Goal: Task Accomplishment & Management: Use online tool/utility

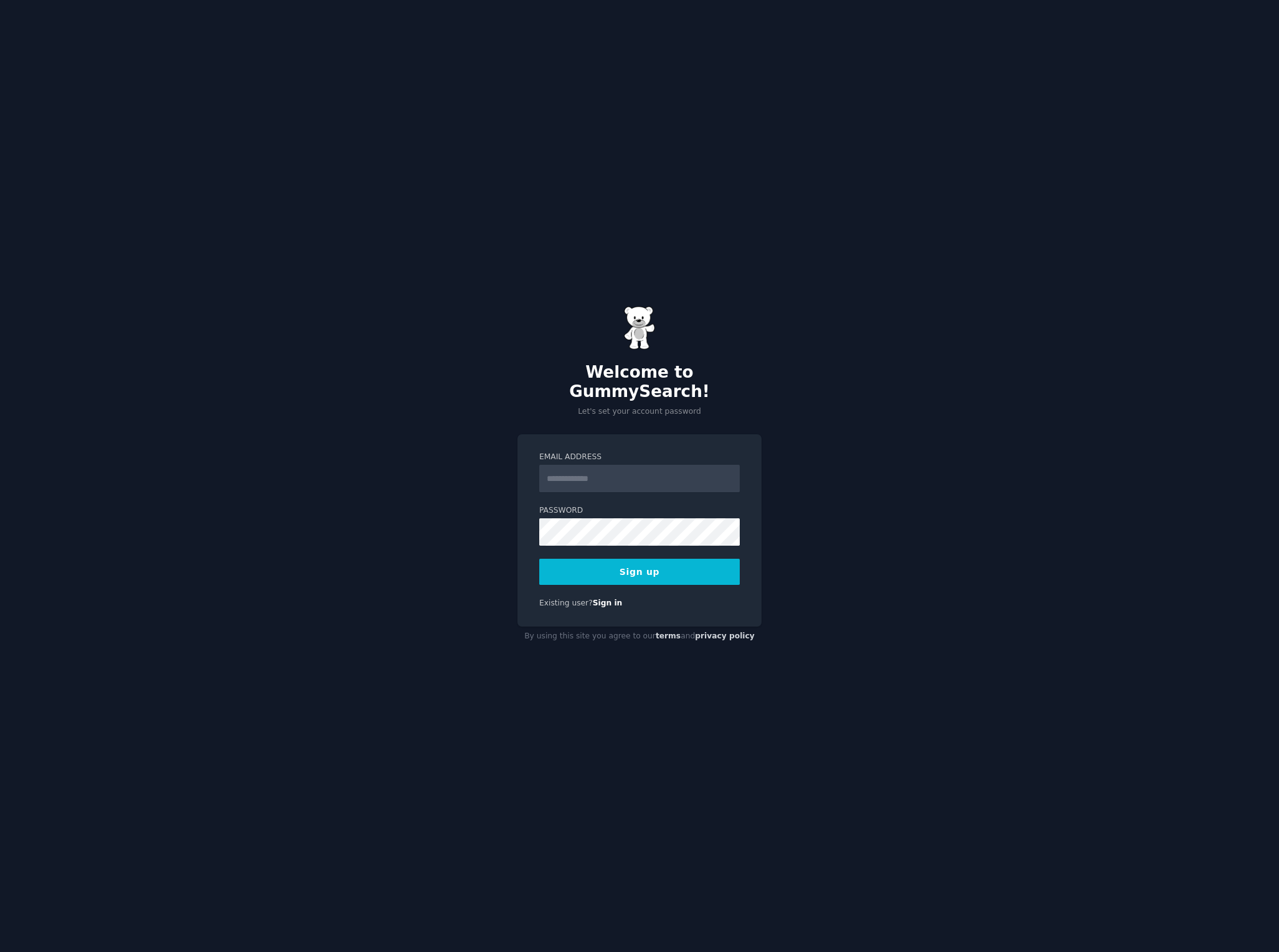
click at [611, 470] on input "Email Address" at bounding box center [639, 479] width 200 height 28
type input "**********"
click at [671, 563] on button "Sign up" at bounding box center [639, 572] width 200 height 26
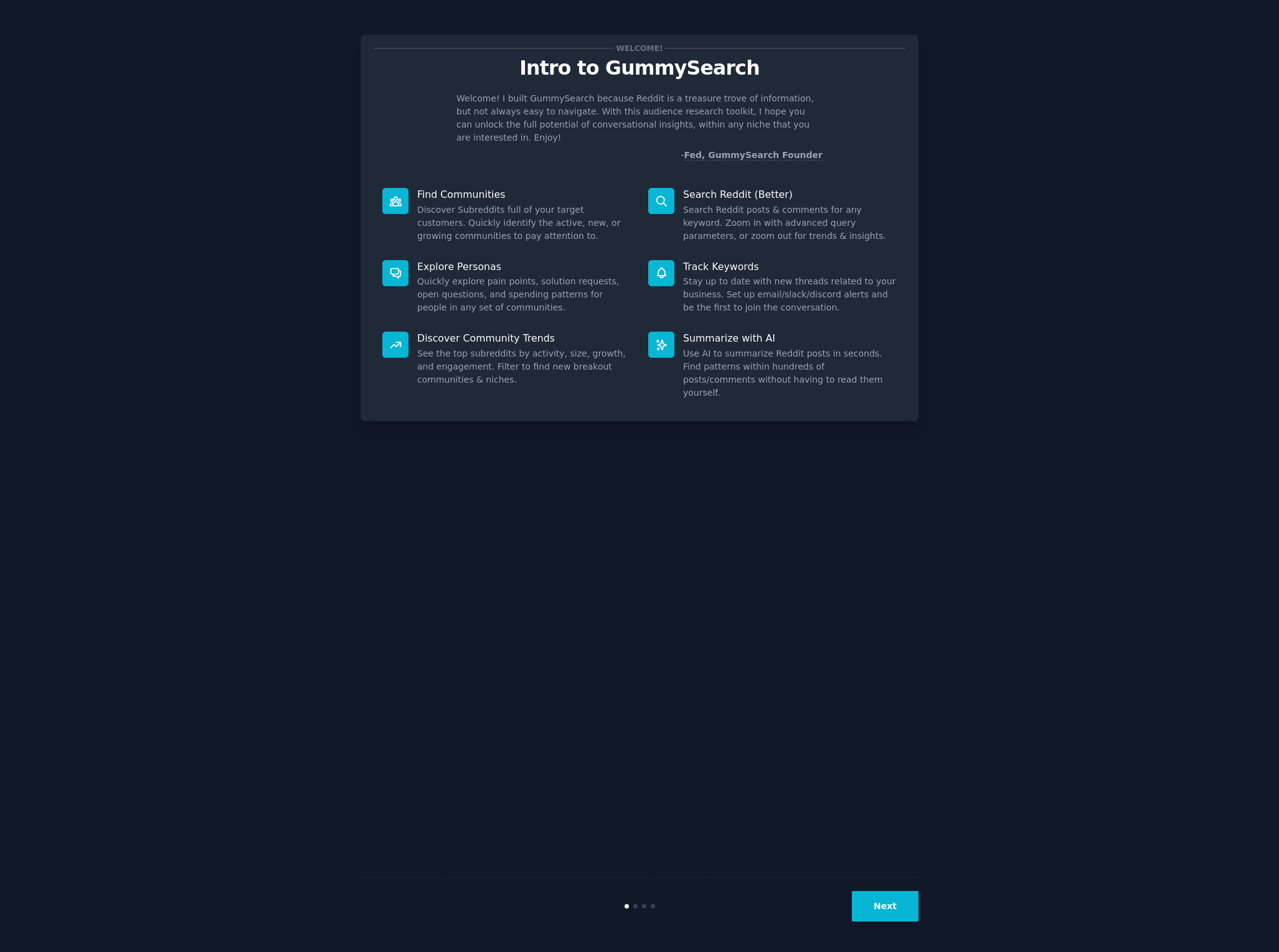
click at [625, 513] on div "Welcome! Intro to GummySearch Welcome! I built GummySearch because Reddit is a …" at bounding box center [639, 475] width 558 height 917
click at [397, 195] on icon at bounding box center [396, 201] width 13 height 13
click at [1046, 217] on div "Welcome! Intro to GummySearch Welcome! I built GummySearch because Reddit is a …" at bounding box center [639, 475] width 1244 height 917
click at [897, 906] on button "Next" at bounding box center [885, 906] width 66 height 30
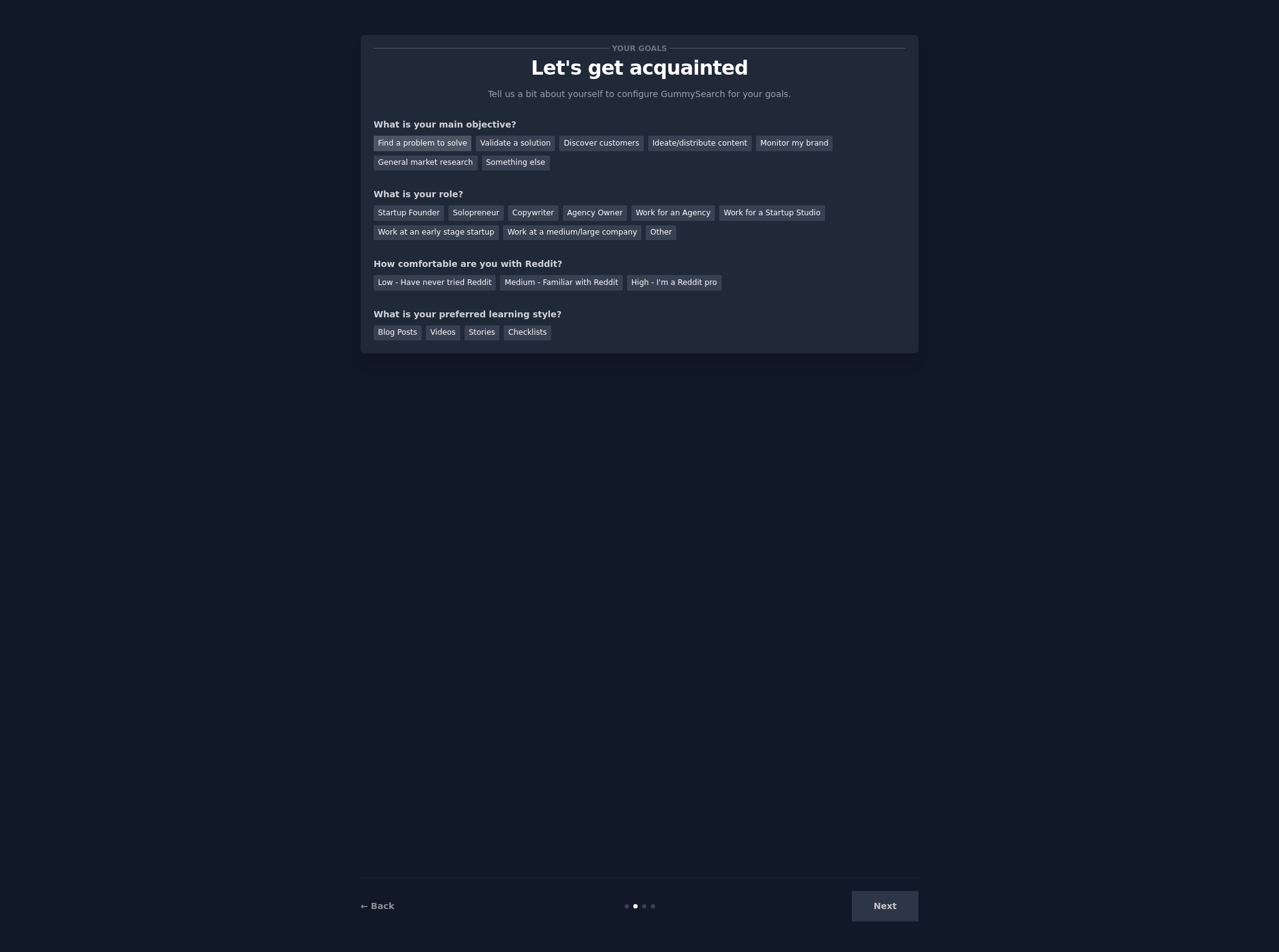
click at [439, 140] on div "Find a problem to solve" at bounding box center [422, 143] width 98 height 15
click at [672, 140] on div "Ideate/distribute content" at bounding box center [699, 143] width 103 height 15
click at [448, 144] on div "Find a problem to solve" at bounding box center [422, 143] width 98 height 15
click at [469, 215] on div "Solopreneur" at bounding box center [475, 213] width 55 height 15
click at [518, 281] on div "Medium - Familiar with Reddit" at bounding box center [561, 282] width 122 height 15
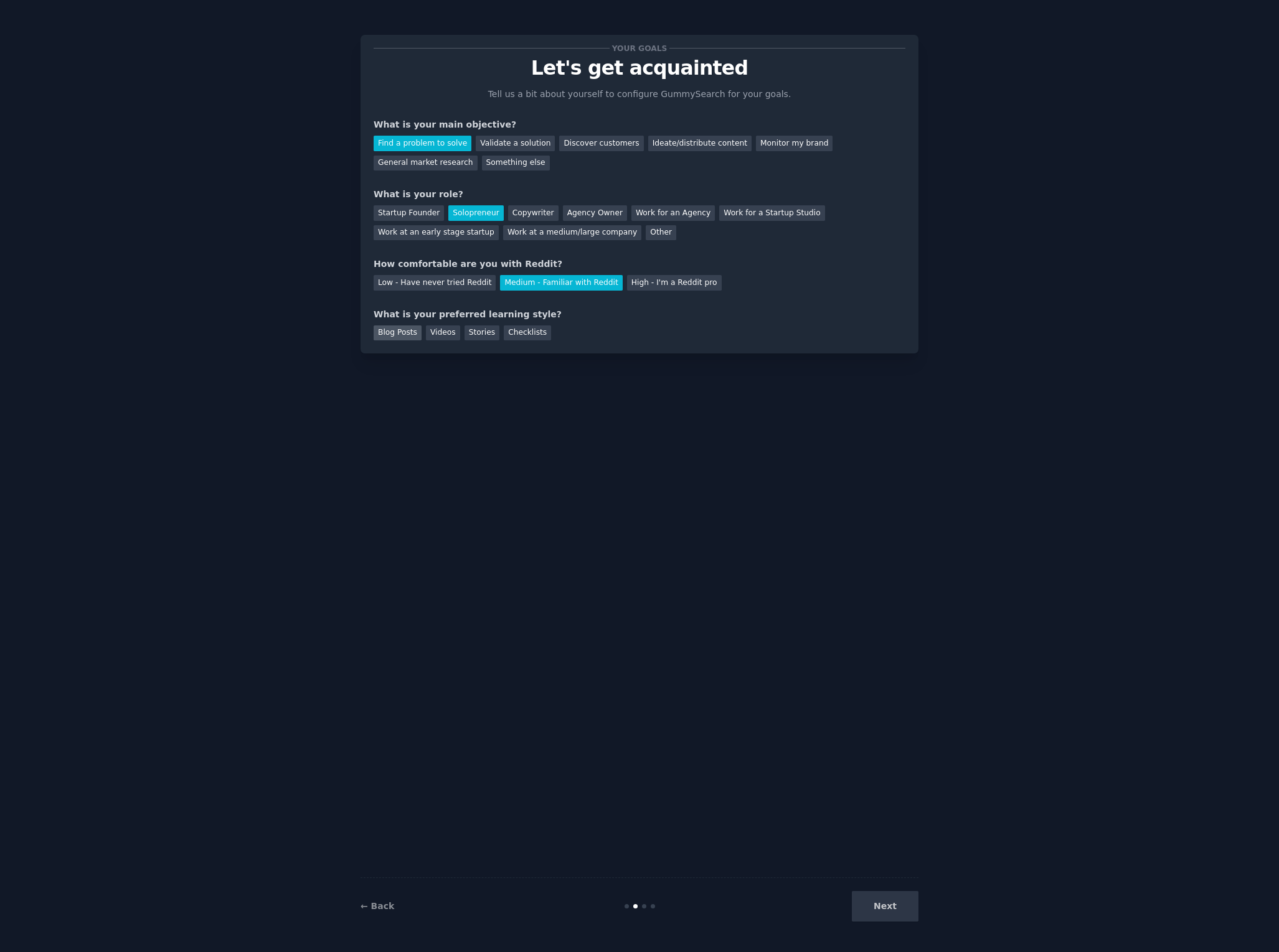
click at [395, 332] on div "Blog Posts" at bounding box center [397, 333] width 48 height 15
click at [905, 903] on button "Next" at bounding box center [885, 906] width 66 height 30
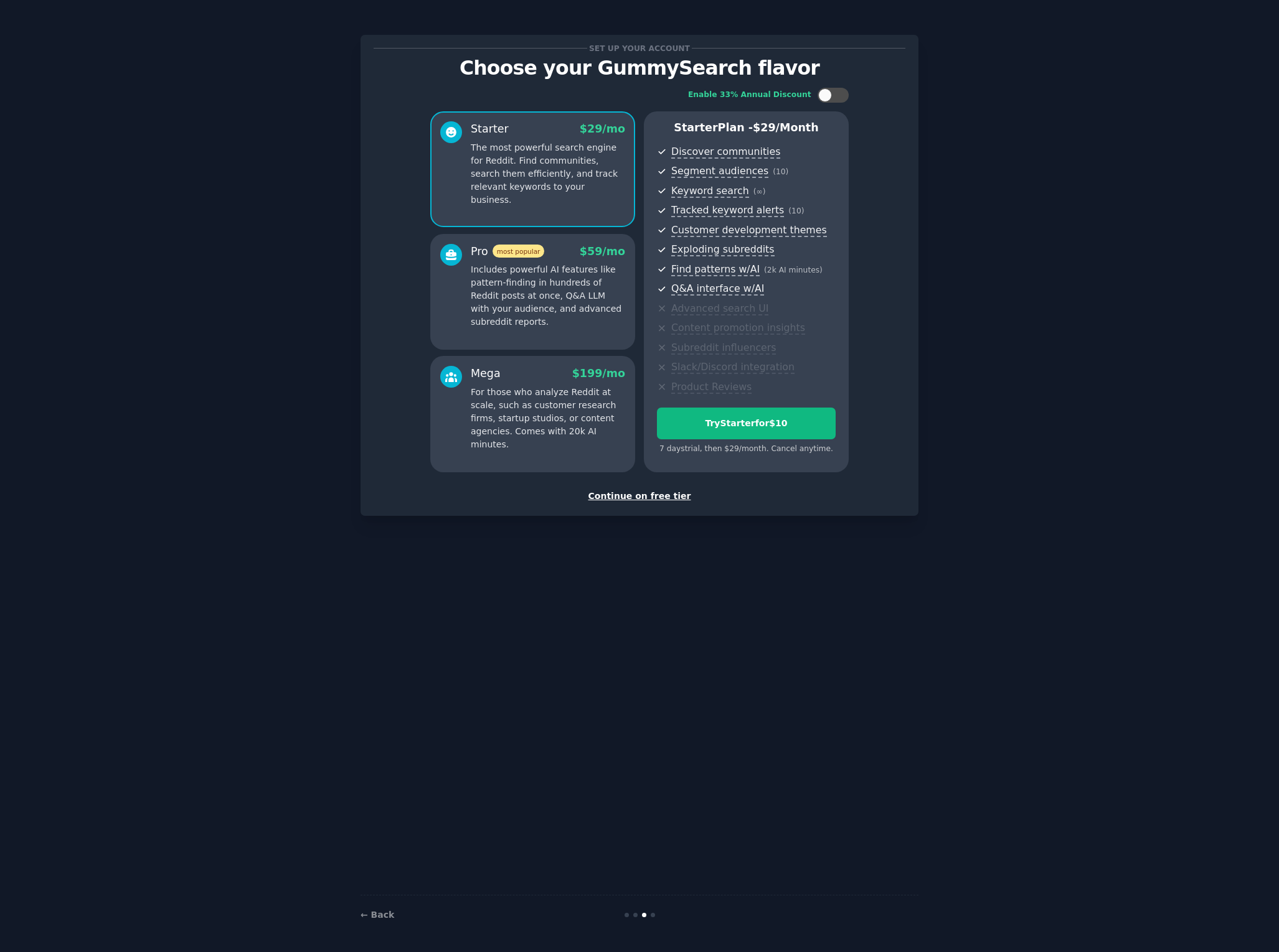
click at [641, 497] on div "Continue on free tier" at bounding box center [639, 496] width 532 height 13
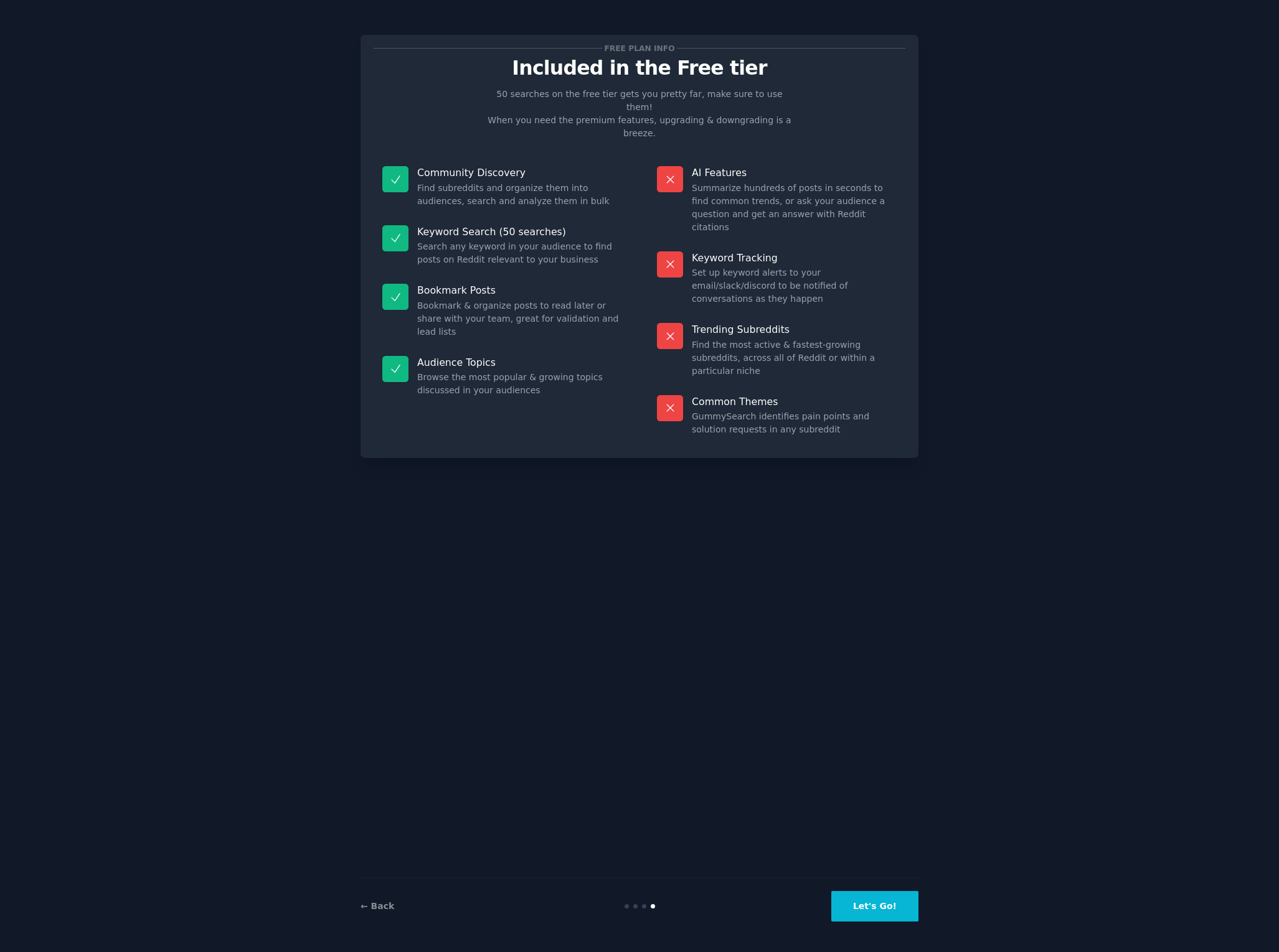
click at [884, 909] on button "Let's Go!" at bounding box center [874, 906] width 87 height 30
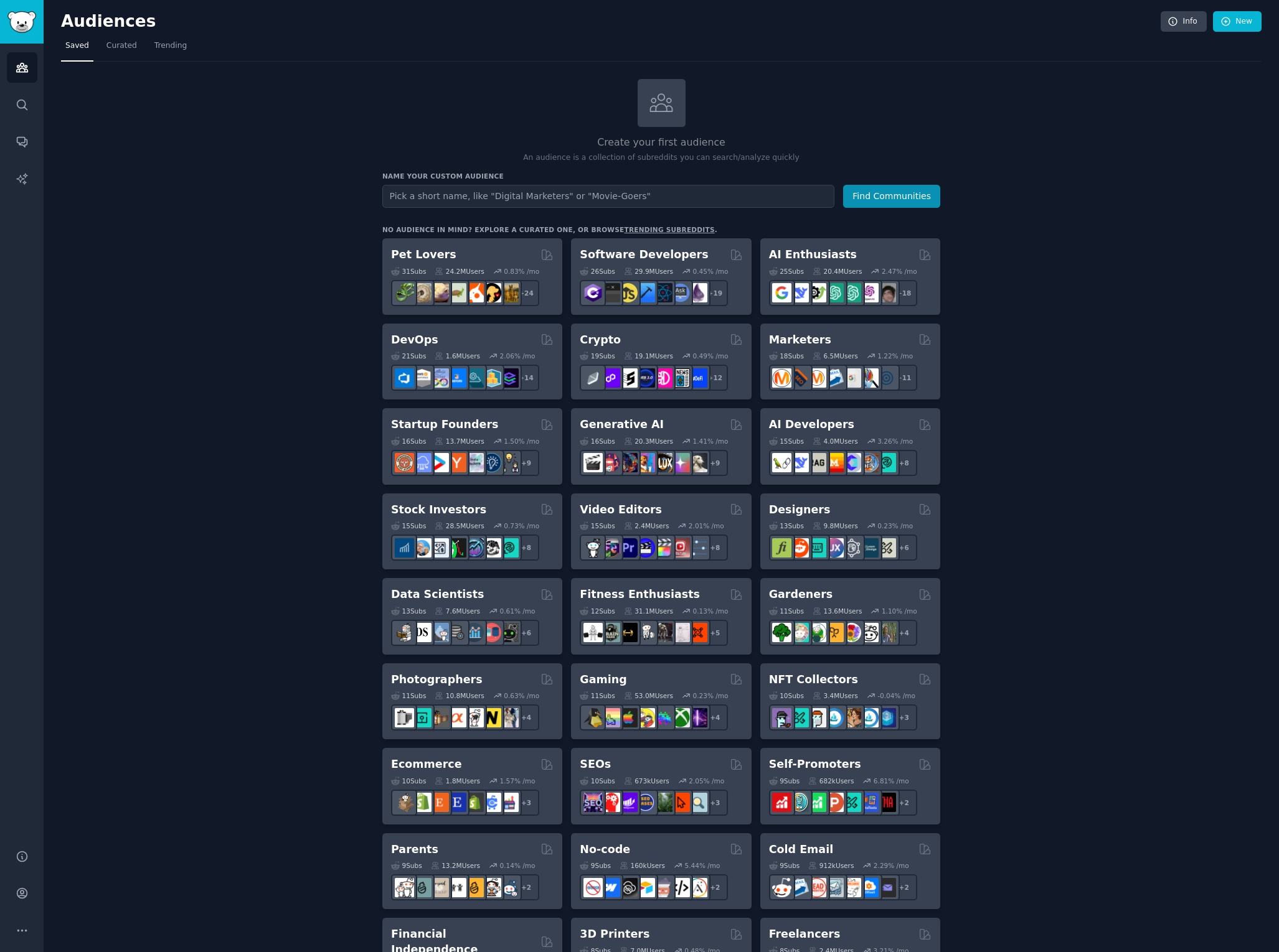
type input "w"
type input "morivation for [PERSON_NAME] loss by tiny commitments action lan"
click at [843, 185] on button "Find Communities" at bounding box center [891, 197] width 98 height 23
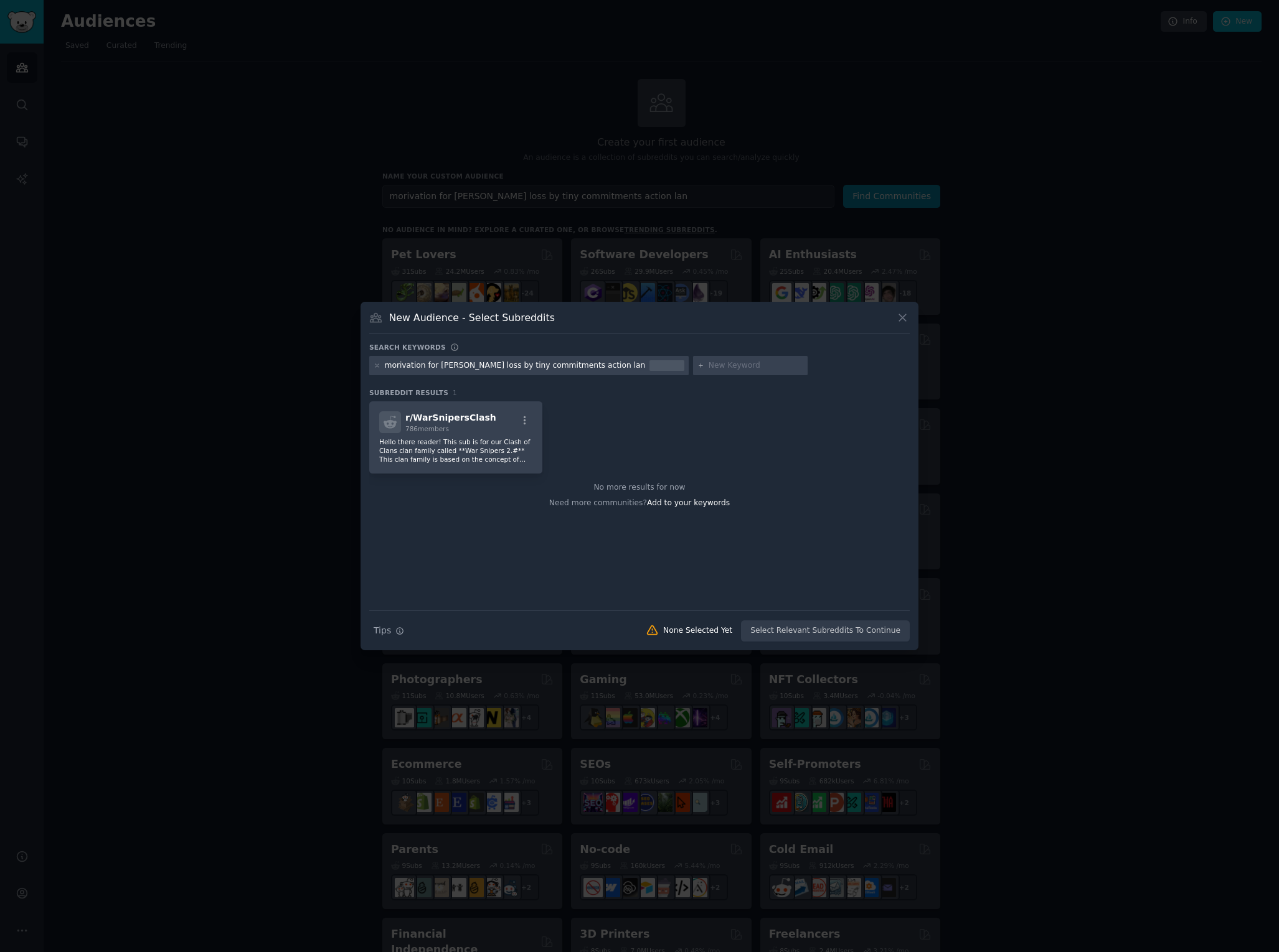
click at [546, 365] on div "morivation for [PERSON_NAME] loss by tiny commitments action lan" at bounding box center [515, 366] width 260 height 12
click at [899, 316] on icon at bounding box center [902, 318] width 13 height 13
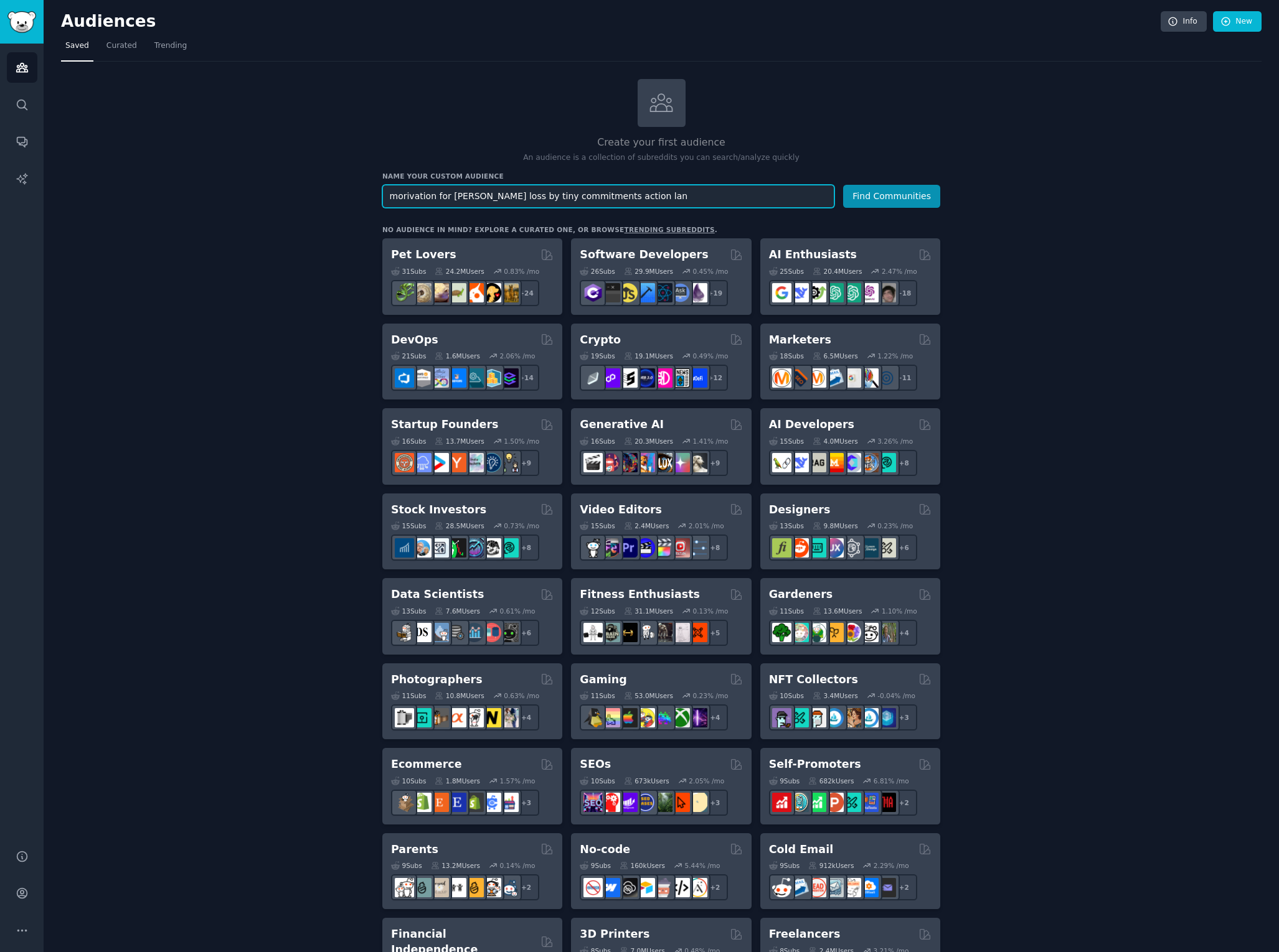
drag, startPoint x: 511, startPoint y: 200, endPoint x: 776, endPoint y: 209, distance: 265.2
click at [776, 209] on div "Create your first audience An audience is a collection of subreddits you can se…" at bounding box center [661, 756] width 558 height 1356
click at [920, 191] on button "Find Communities" at bounding box center [891, 197] width 98 height 23
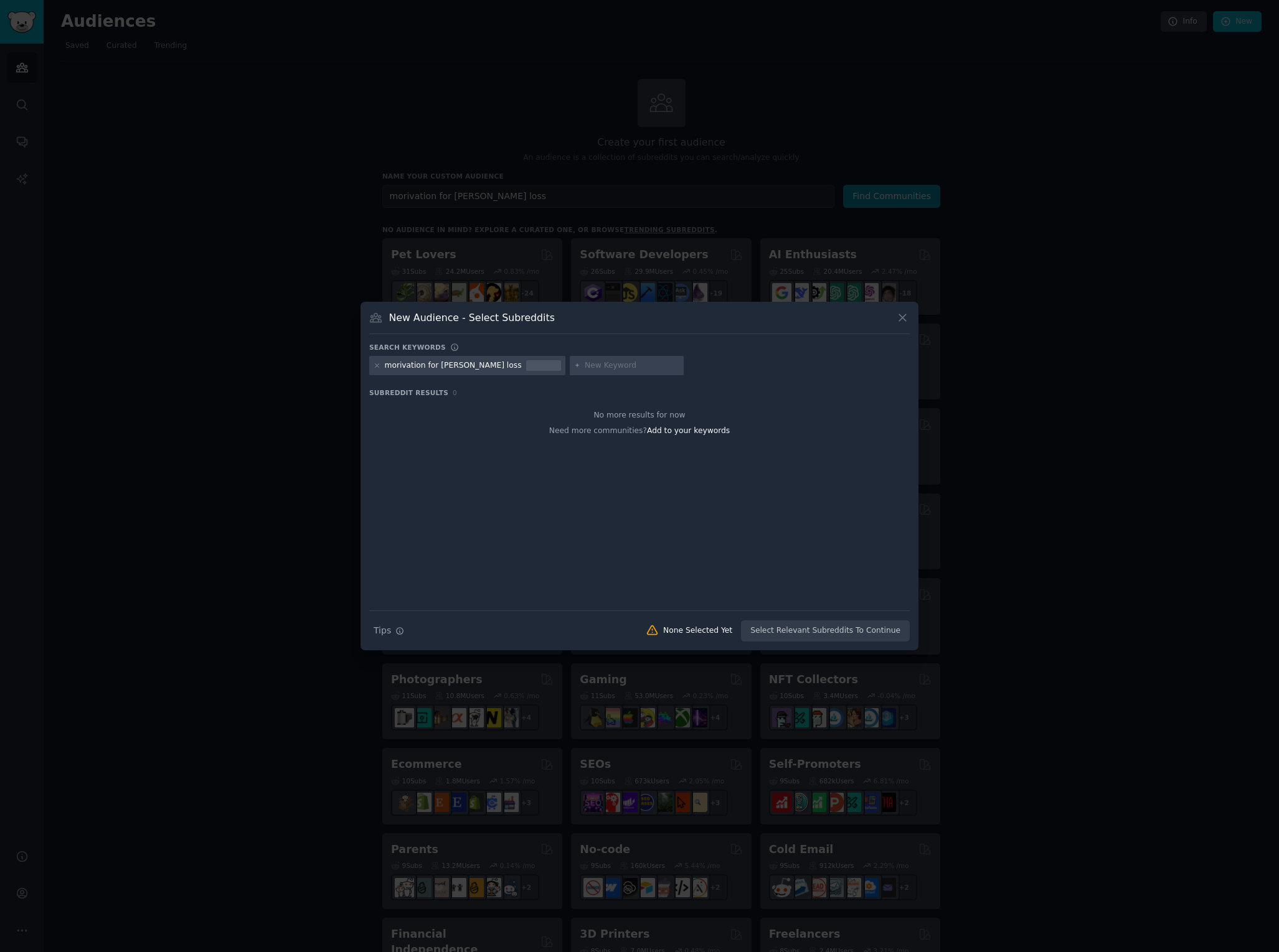
click at [456, 365] on div "morivation for [PERSON_NAME] loss" at bounding box center [453, 366] width 137 height 12
click at [903, 318] on icon at bounding box center [902, 318] width 13 height 13
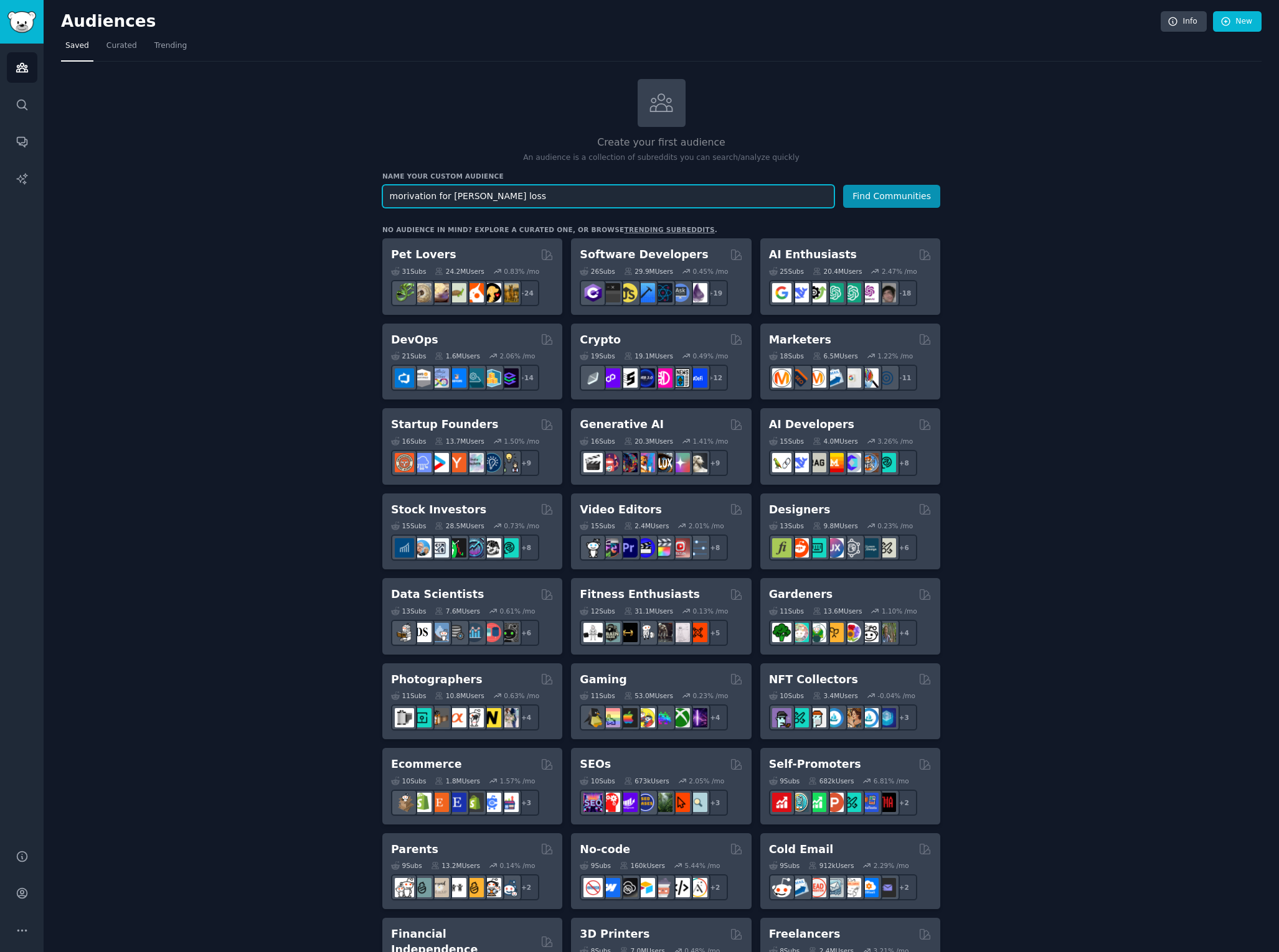
click at [466, 197] on input "morivation for [PERSON_NAME] loss" at bounding box center [608, 197] width 452 height 23
type input "morivation for weigth loss"
click at [843, 185] on button "Find Communities" at bounding box center [891, 197] width 98 height 23
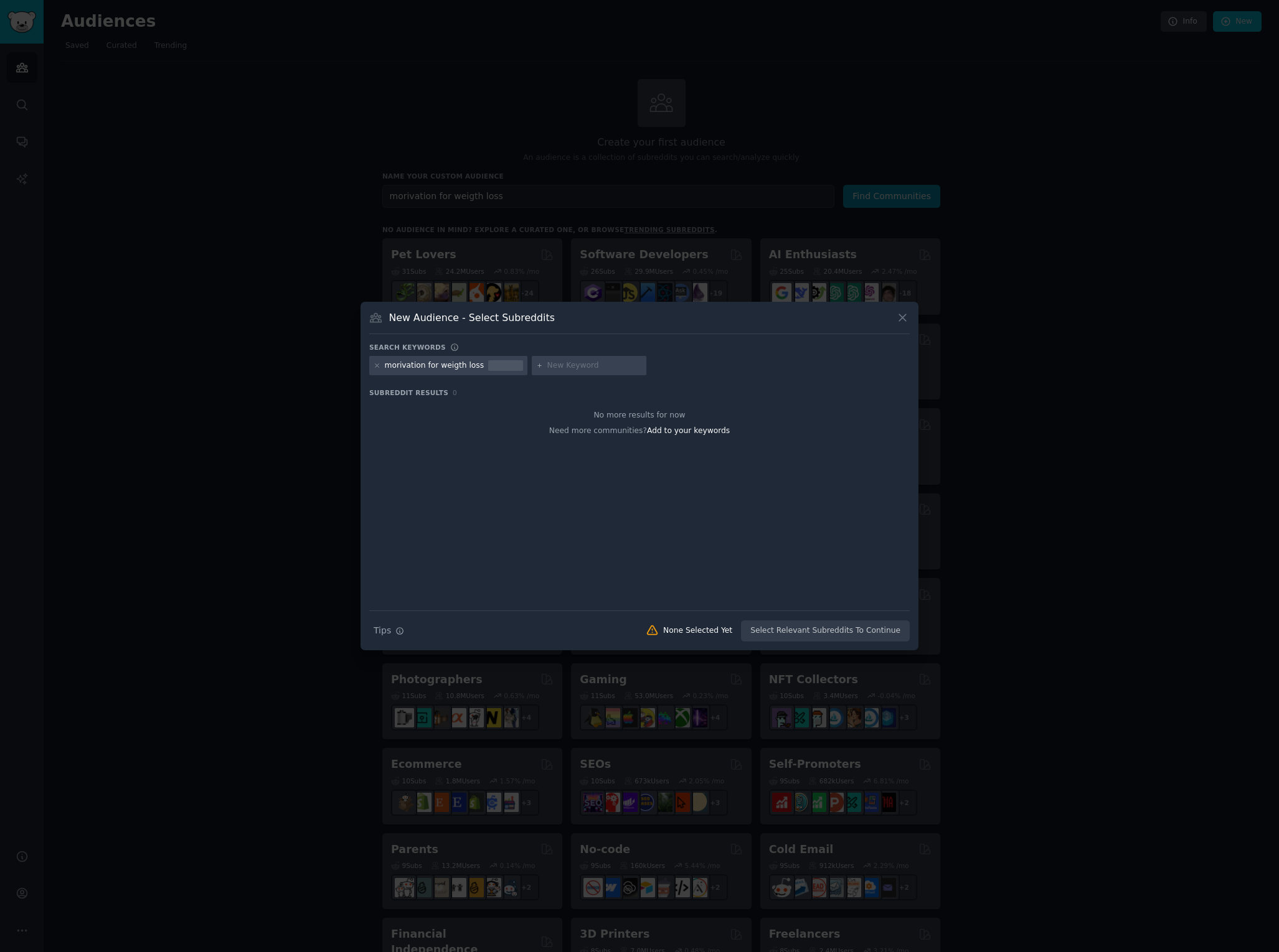
click at [900, 317] on icon at bounding box center [902, 318] width 13 height 13
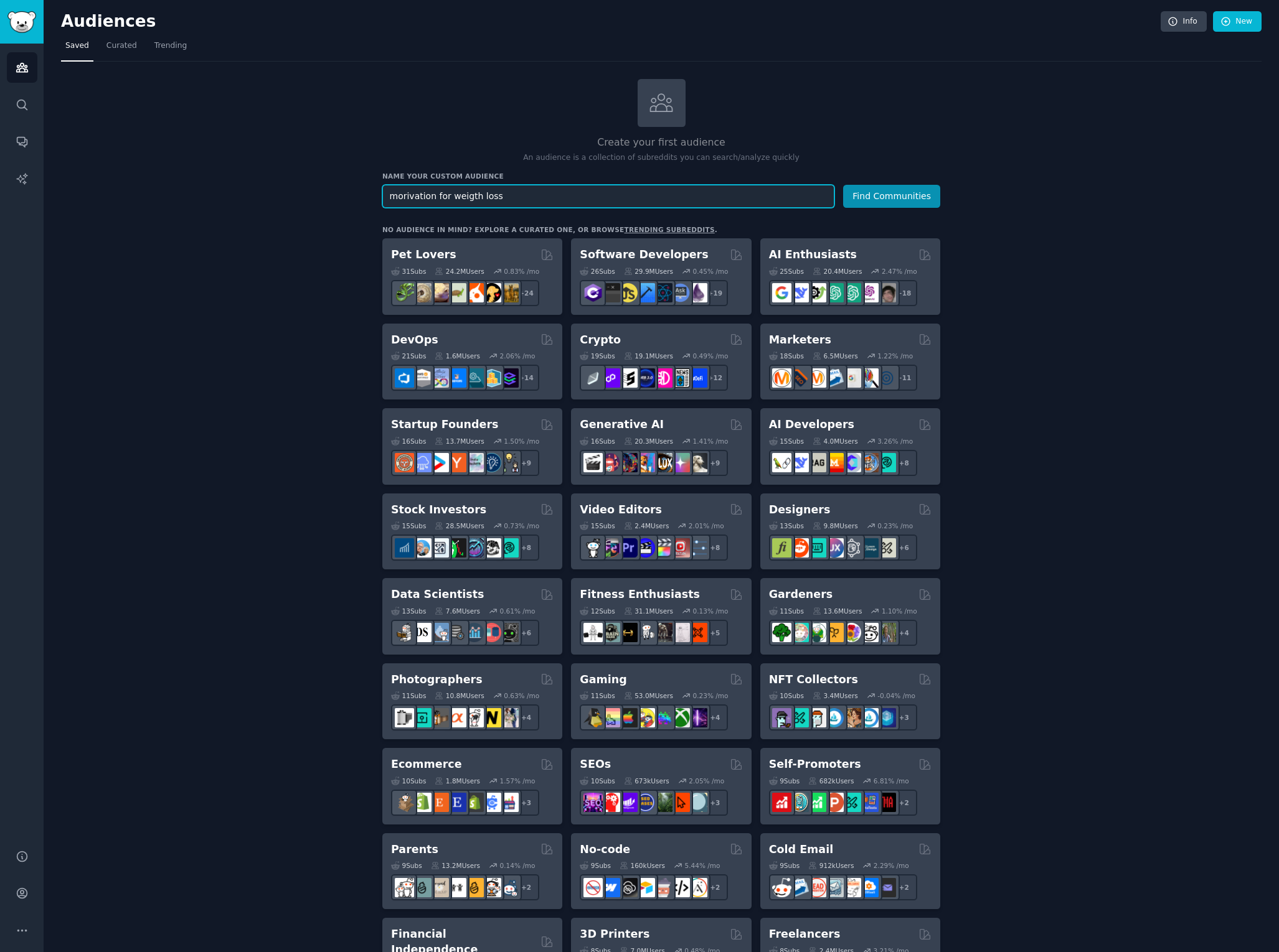
drag, startPoint x: 445, startPoint y: 195, endPoint x: 326, endPoint y: 195, distance: 119.0
click at [326, 195] on div "Create your first audience An audience is a collection of subreddits you can se…" at bounding box center [661, 756] width 1200 height 1356
type input "weigth loss"
click at [843, 185] on button "Find Communities" at bounding box center [891, 197] width 98 height 23
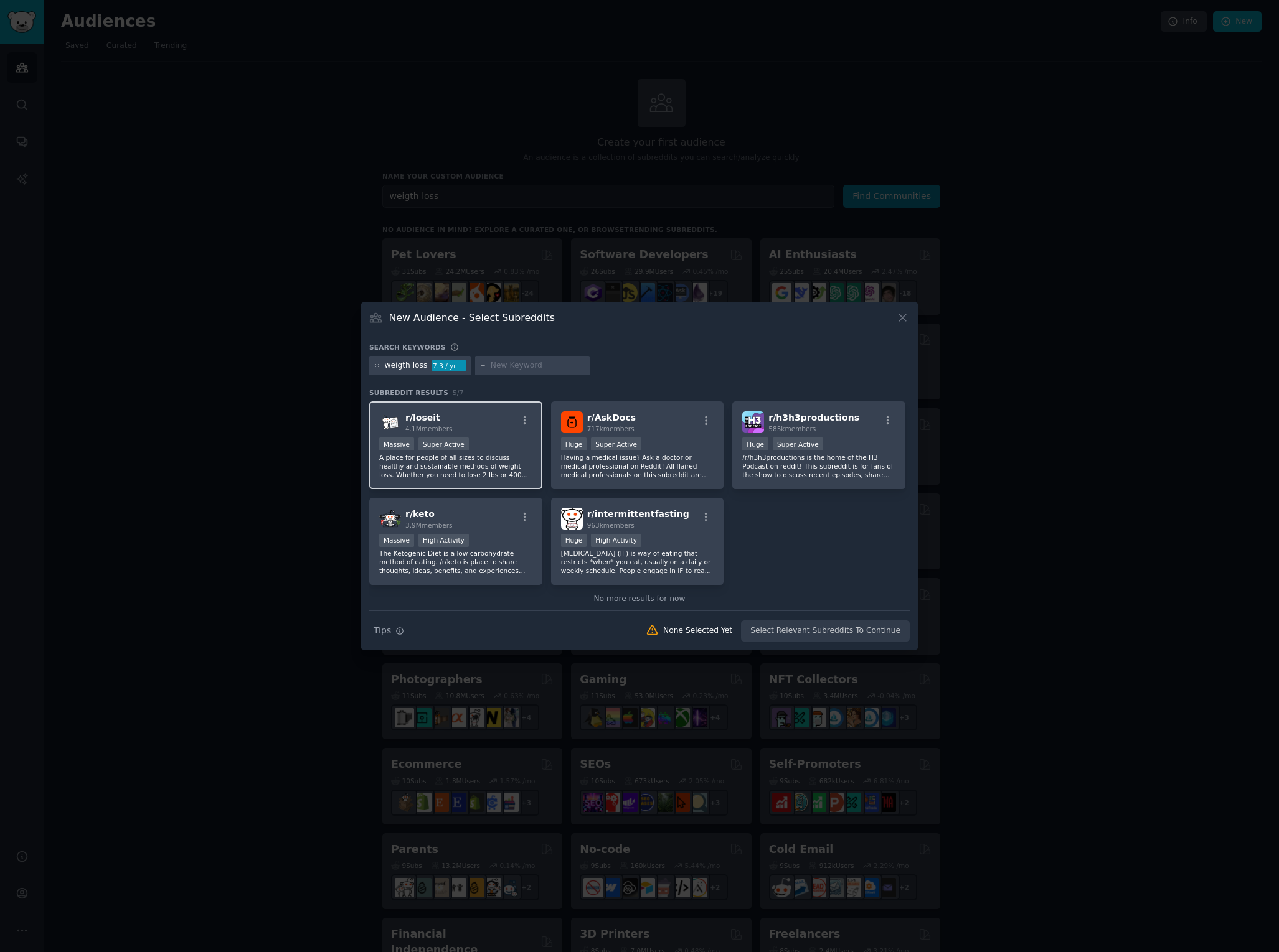
click at [482, 448] on div "Massive Super Active" at bounding box center [456, 445] width 153 height 15
click at [883, 632] on button "Create Audience" at bounding box center [869, 632] width 82 height 21
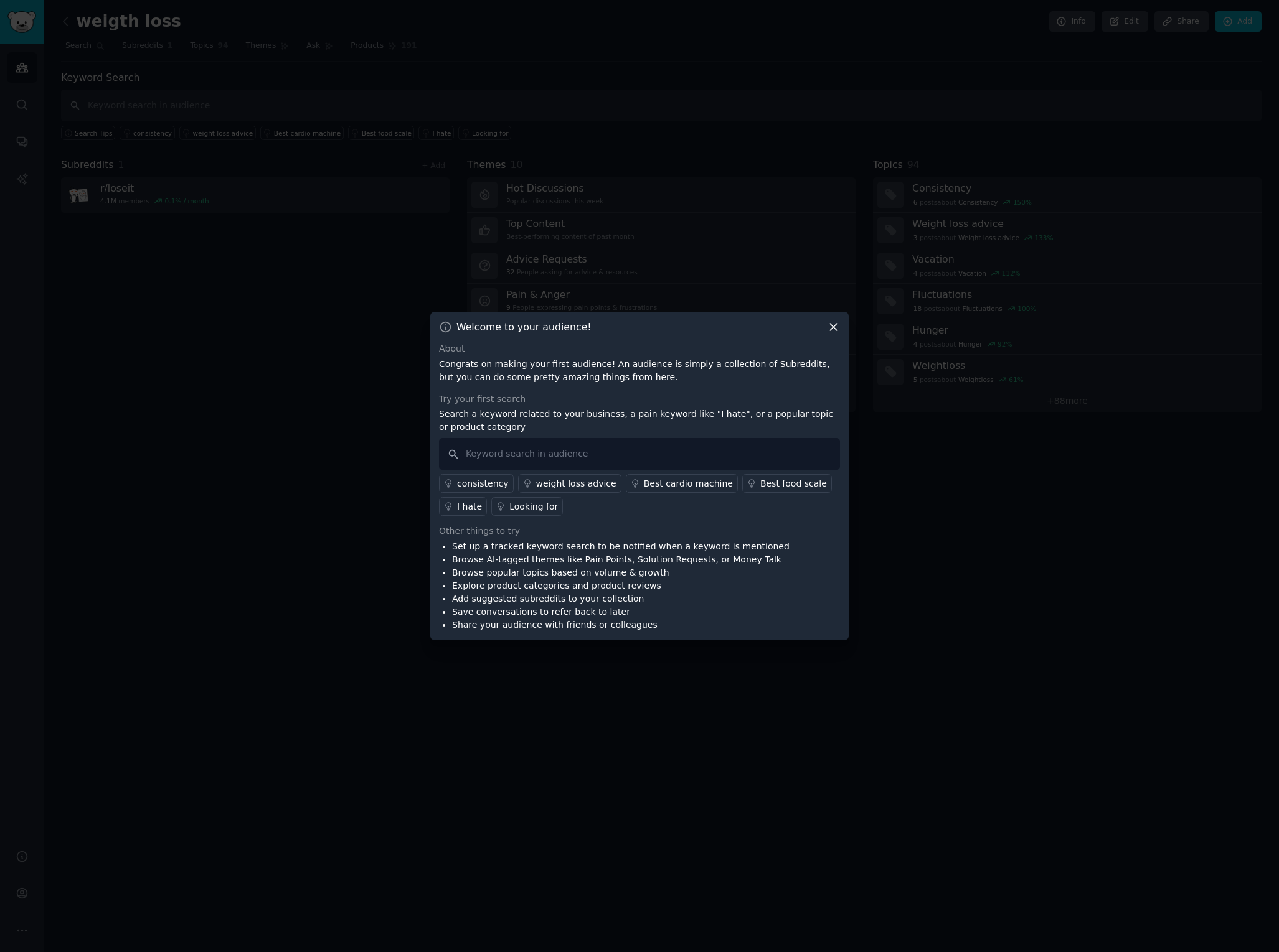
click at [464, 506] on div "I hate" at bounding box center [470, 506] width 25 height 13
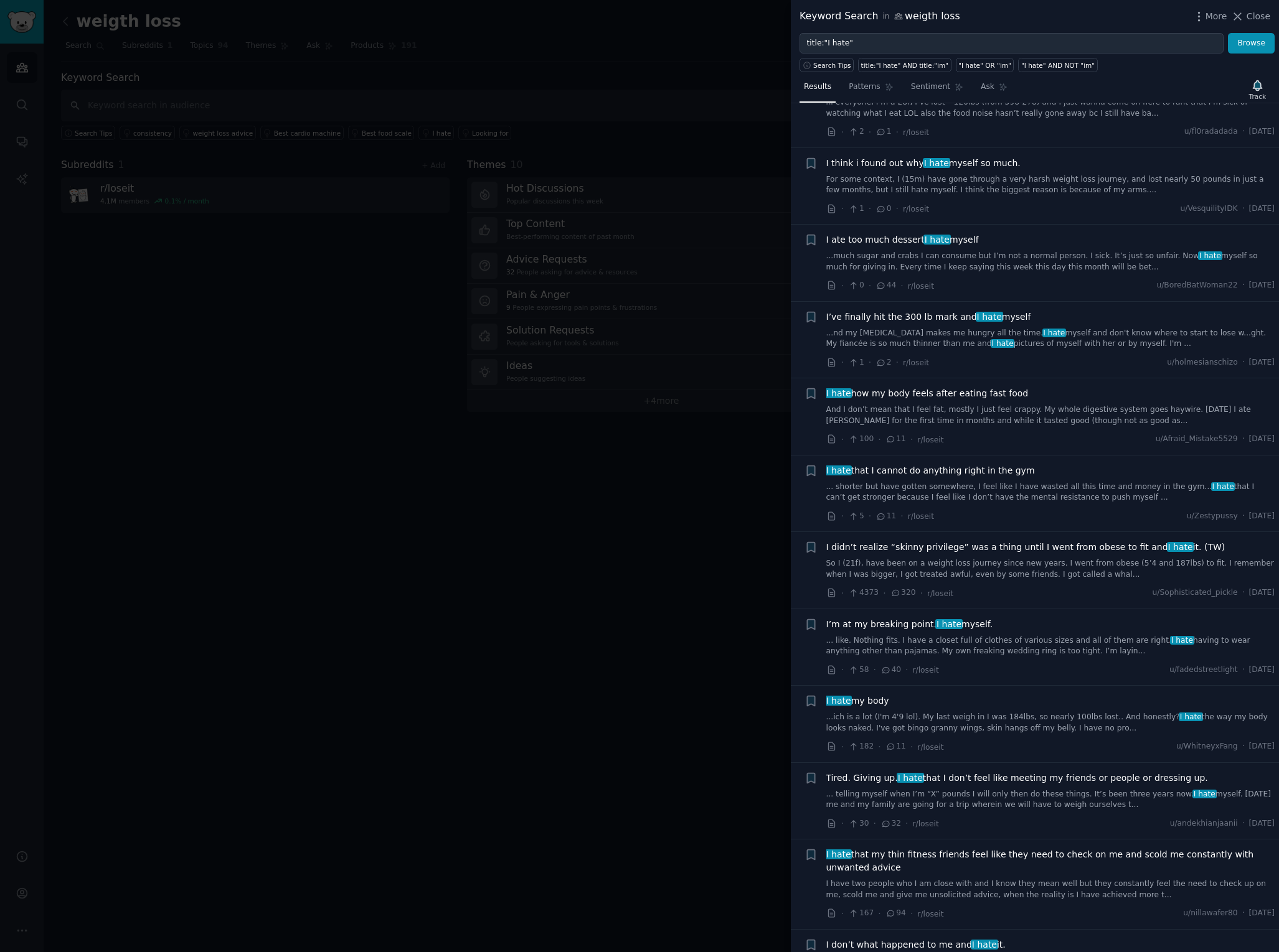
scroll to position [2120, 0]
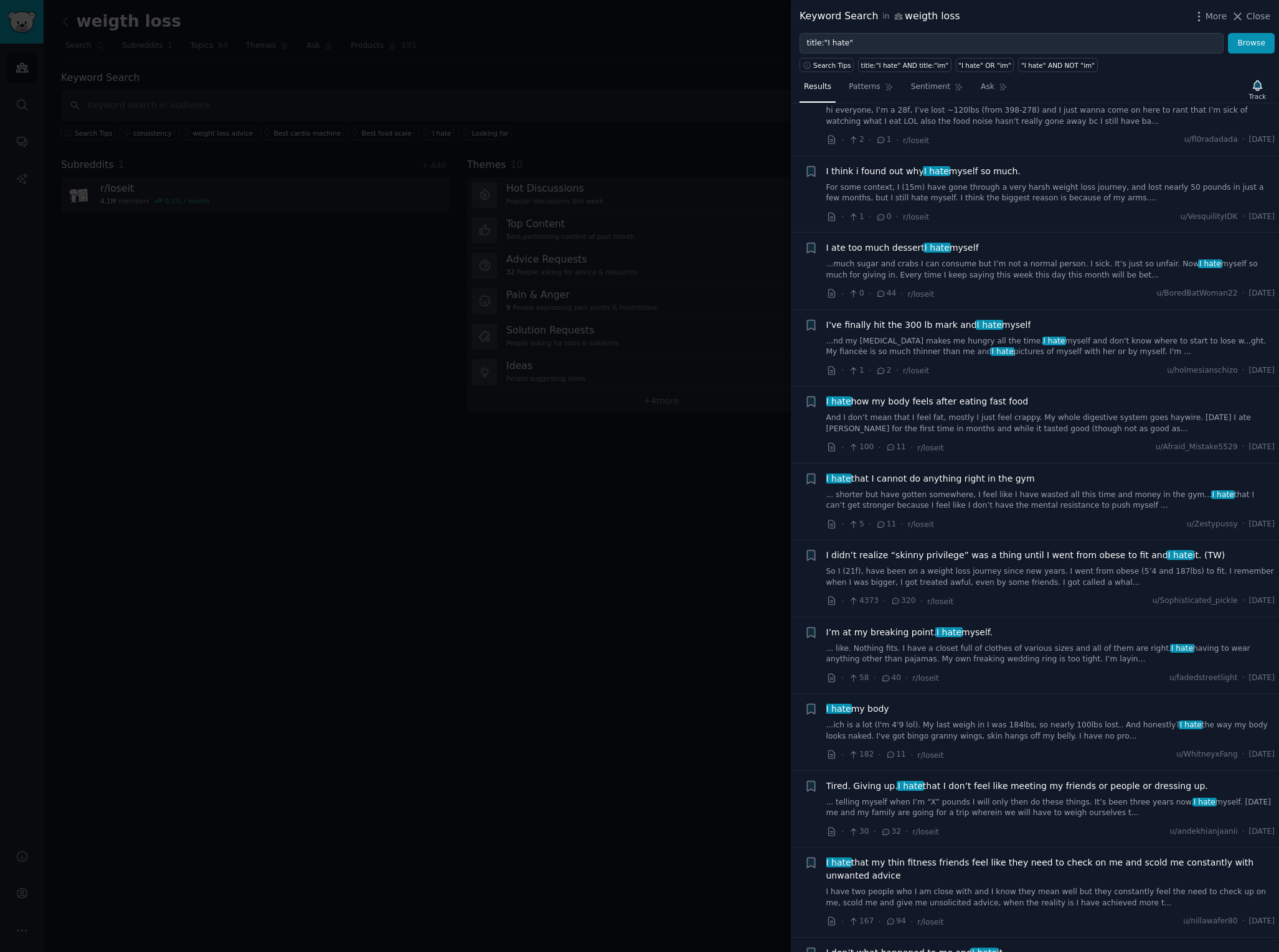
click at [874, 343] on link "...nd my [MEDICAL_DATA] makes me hungry all the time. I hate myself and don't k…" at bounding box center [1051, 347] width 449 height 21
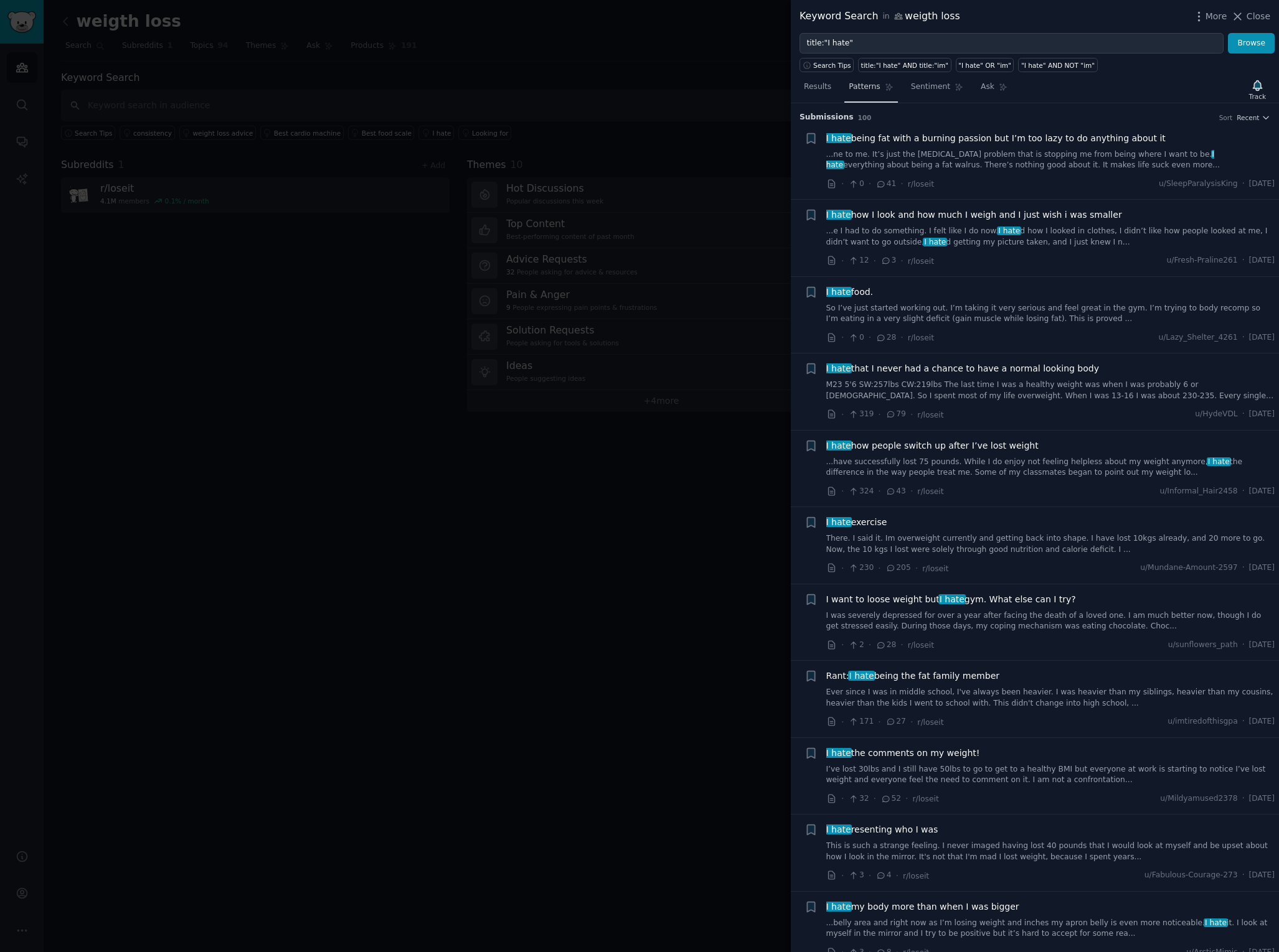
click at [857, 87] on span "Patterns" at bounding box center [864, 87] width 31 height 12
